Goal: Task Accomplishment & Management: Manage account settings

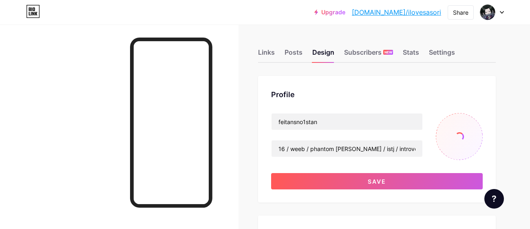
scroll to position [20, 0]
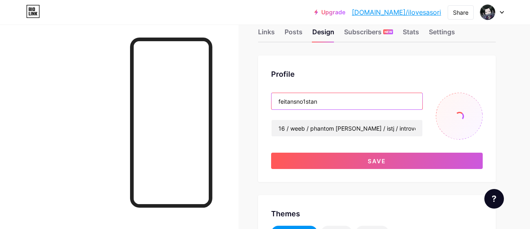
click at [294, 102] on input "feitansno1stan" at bounding box center [346, 101] width 151 height 16
drag, startPoint x: 294, startPoint y: 102, endPoint x: 270, endPoint y: 102, distance: 24.1
click at [270, 102] on div "Profile feitansno1stan 16 / weeb / phantom [PERSON_NAME] / istj / introvert Save" at bounding box center [377, 118] width 238 height 126
click at [282, 100] on input "feitansno1stan" at bounding box center [346, 101] width 151 height 16
drag, startPoint x: 293, startPoint y: 102, endPoint x: 267, endPoint y: 102, distance: 26.1
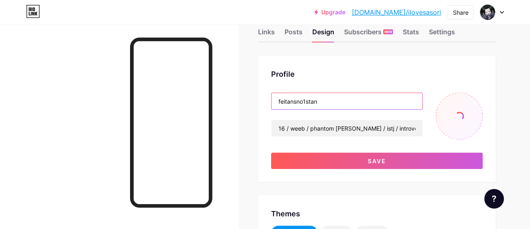
click at [267, 102] on div "Profile feitansno1stan 16 / weeb / phantom [PERSON_NAME] / istj / introvert Save" at bounding box center [377, 118] width 238 height 126
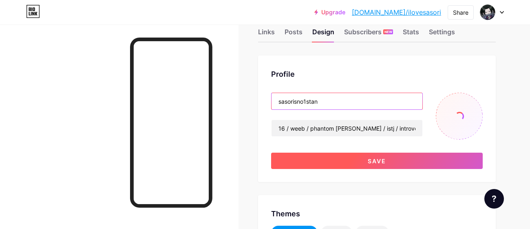
type input "sasorisno1stan"
click at [361, 167] on button "Save" at bounding box center [377, 160] width 212 height 16
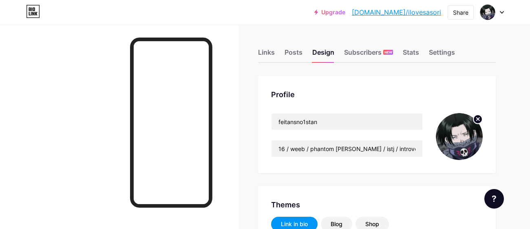
click at [479, 121] on circle at bounding box center [477, 119] width 9 height 9
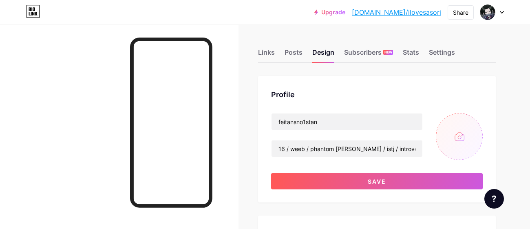
click at [458, 135] on input "file" at bounding box center [459, 136] width 47 height 47
type input "C:\fakepath\[PERSON_NAME]!!!!.jpeg"
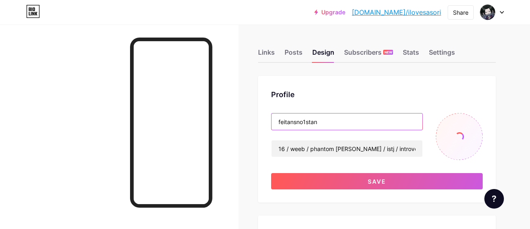
click at [292, 122] on input "feitansno1stan" at bounding box center [346, 121] width 151 height 16
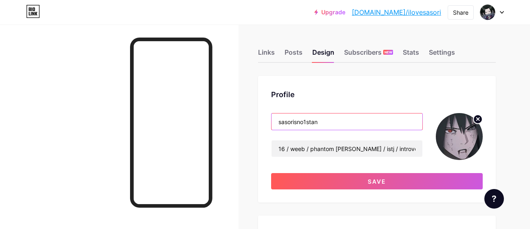
type input "sasorisno1stan"
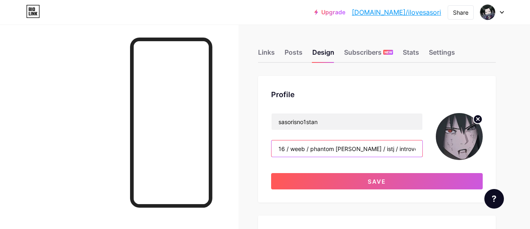
drag, startPoint x: 352, startPoint y: 148, endPoint x: 311, endPoint y: 150, distance: 41.2
click at [311, 150] on input "16 / weeb / phantom [PERSON_NAME] / istj / introvert" at bounding box center [346, 148] width 151 height 16
drag, startPoint x: 345, startPoint y: 149, endPoint x: 311, endPoint y: 150, distance: 34.2
click at [311, 150] on input "16 / weeb / akatsuki stan / istj / introvert" at bounding box center [346, 148] width 151 height 16
paste input "𝔫𝔬1 𝔞𝔨𝔞𝔱𝔰𝔲𝔨𝔦 𝔰𝔱𝔞𝔫 !!"
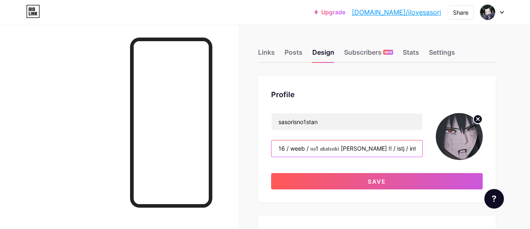
click at [361, 148] on input "16 / weeb / 𝔫𝔬1 𝔞𝔨𝔞𝔱𝔰𝔲𝔨𝔦 𝔰𝔱𝔞𝔫 !! / istj / introvert" at bounding box center [346, 148] width 151 height 16
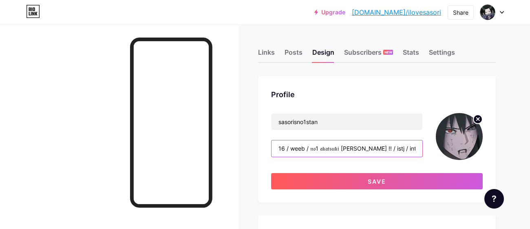
paste input "ɪꜱᴛᴊ"
click at [420, 149] on input "16 / weeb / 𝔫𝔬1 𝔞𝔨𝔞𝔱𝔰𝔲𝔨𝔦 𝔰𝔱𝔞𝔫 !! / ɪꜱᴛᴊ / introvert" at bounding box center [346, 148] width 151 height 16
click at [380, 153] on input "16 / weeb / 𝔫𝔬1 𝔞𝔨𝔞𝔱𝔰𝔲𝔨𝔦 𝔰𝔱𝔞𝔫 !! / ɪꜱᴛᴊ / introvert" at bounding box center [346, 148] width 151 height 16
paste input "ɪɴᴛʀᴏᴠᴇʀᴛ"
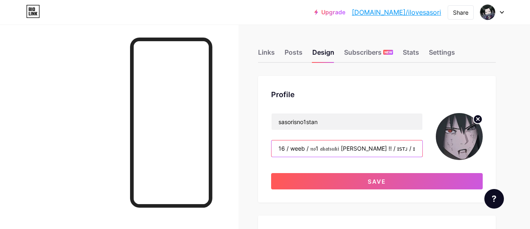
click at [297, 150] on input "16 / weeb / 𝔫𝔬1 𝔞𝔨𝔞𝔱𝔰𝔲𝔨𝔦 𝔰𝔱𝔞𝔫 !! / ɪꜱᴛᴊ / ɪɴᴛʀᴏᴠᴇʀᴛ" at bounding box center [346, 148] width 151 height 16
type input "16 / otaku / 𝔫𝔬1 𝔞𝔨𝔞𝔱𝔰𝔲𝔨𝔦 𝔰𝔱𝔞𝔫 !! / ɪꜱᴛᴊ / ɪɴᴛʀᴏᴠᴇʀᴛ"
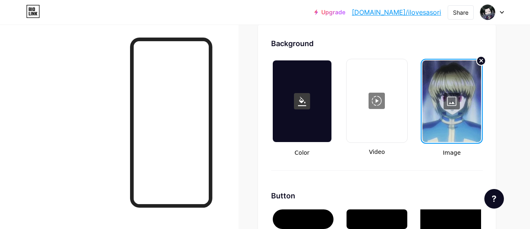
scroll to position [1108, 0]
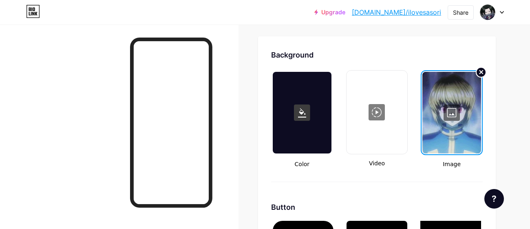
click at [478, 72] on circle at bounding box center [481, 72] width 10 height 10
type input "#000000"
type input "#ffffff"
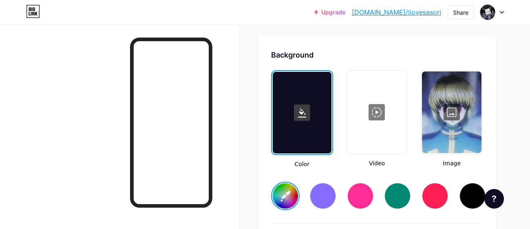
click at [451, 112] on div at bounding box center [452, 112] width 60 height 82
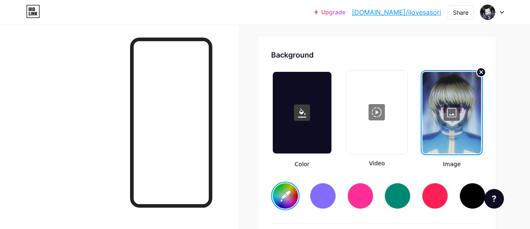
click at [290, 108] on input "file" at bounding box center [265, 105] width 178 height 46
type input "#000000"
type input "#ffffff"
type input "#e90c0c"
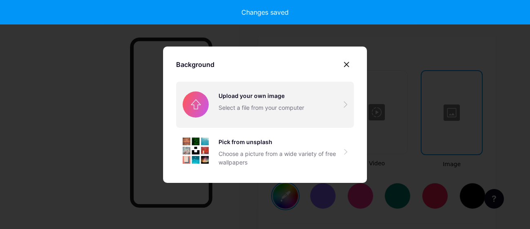
type input "#000000"
type input "#ffffff"
type input "#e90c0c"
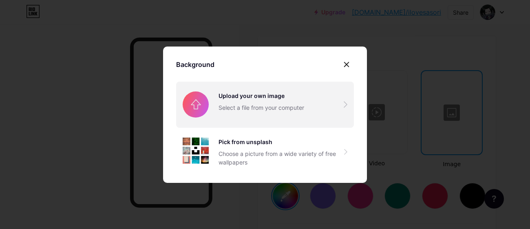
type input "#000000"
type input "#ffffff"
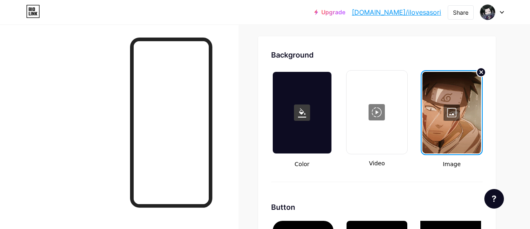
type input "#000000"
type input "#ffffff"
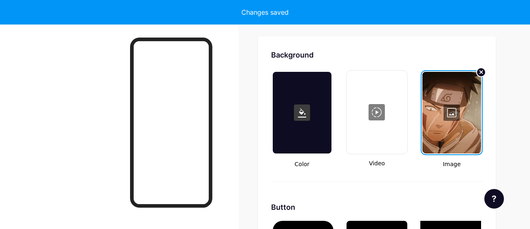
click at [460, 104] on div at bounding box center [451, 113] width 59 height 82
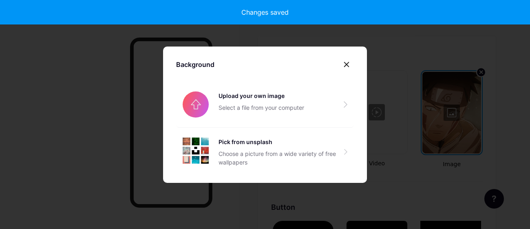
type input "#000000"
type input "#ffffff"
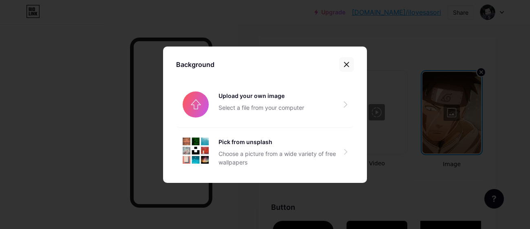
click at [344, 60] on div at bounding box center [346, 64] width 15 height 15
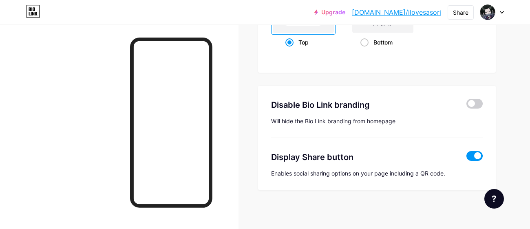
scroll to position [0, 0]
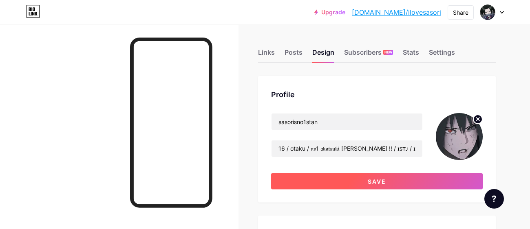
click at [381, 182] on span "Save" at bounding box center [377, 181] width 18 height 7
type input "#000000"
type input "#ffffff"
